Goal: Navigation & Orientation: Go to known website

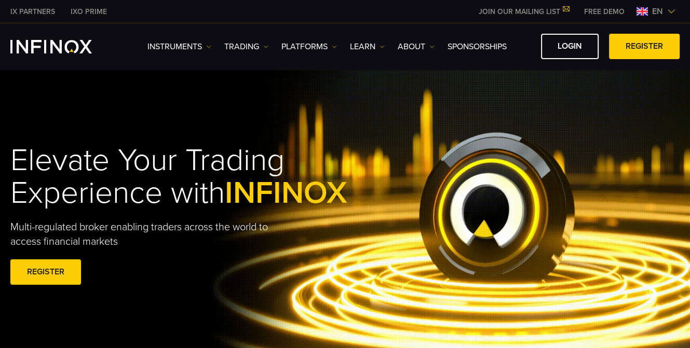
click at [656, 10] on span "en" at bounding box center [657, 11] width 19 height 12
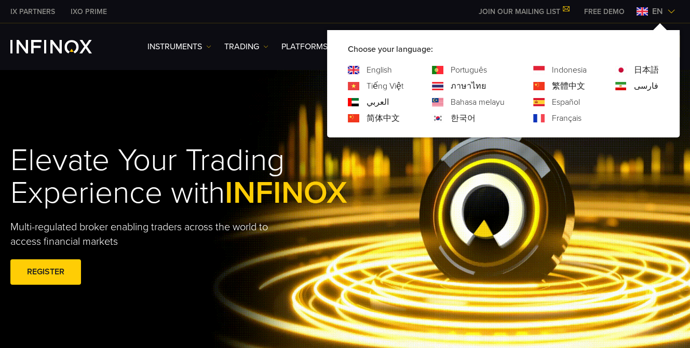
click at [375, 100] on link "العربي" at bounding box center [377, 102] width 22 height 12
